Goal: Navigation & Orientation: Find specific page/section

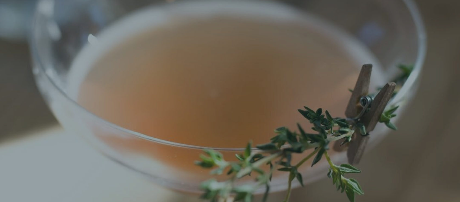
scroll to position [11, 0]
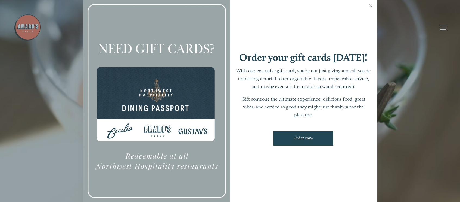
click at [370, 5] on link "Close" at bounding box center [371, 6] width 11 height 15
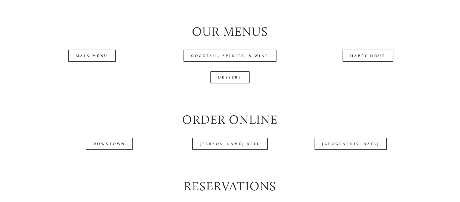
scroll to position [600, 0]
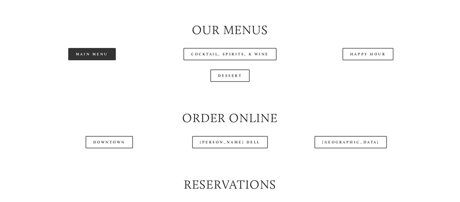
click at [97, 56] on link "Main Menu" at bounding box center [92, 54] width 48 height 12
